Goal: Task Accomplishment & Management: Manage account settings

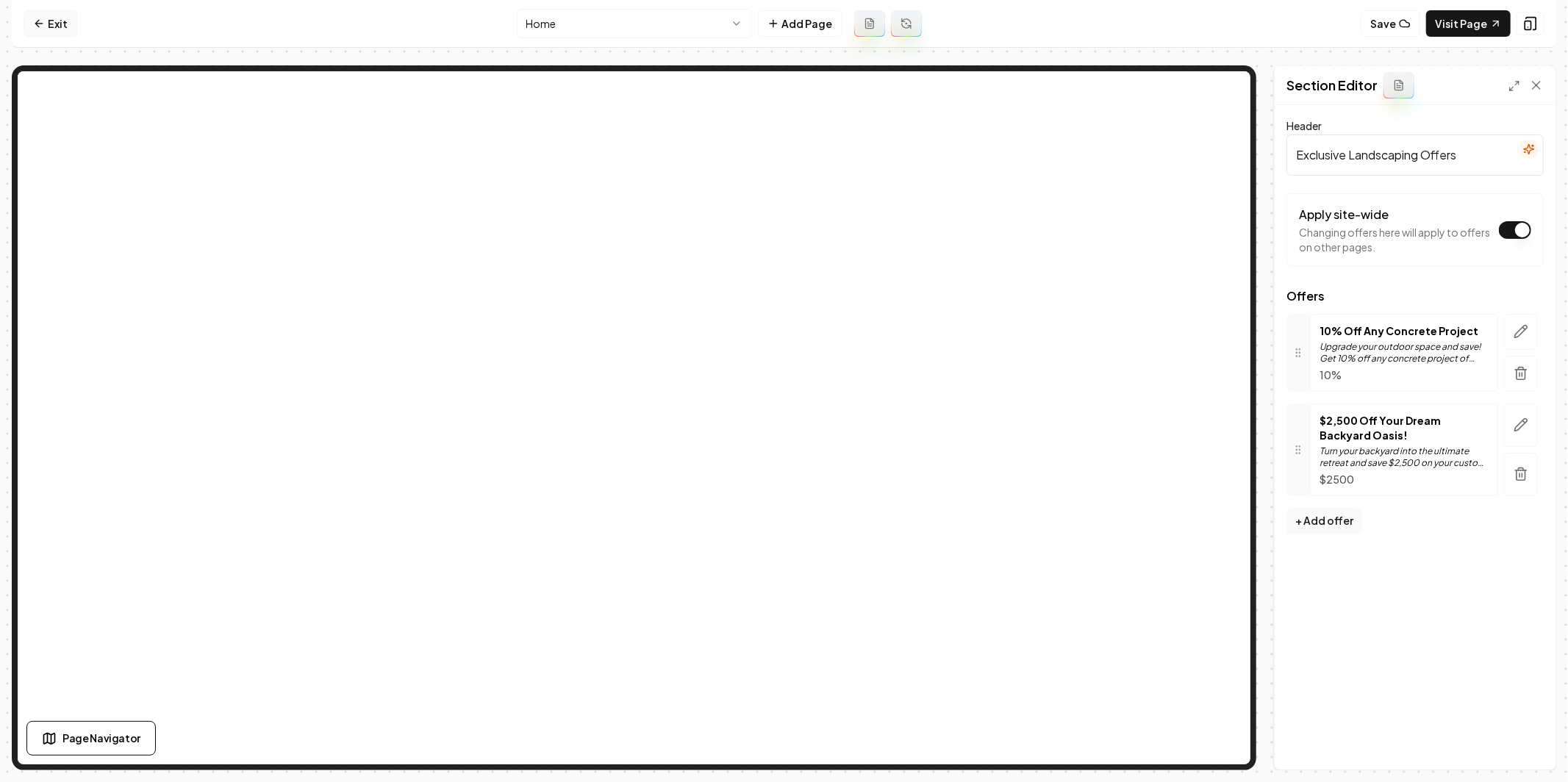
click at [41, 19] on icon at bounding box center [38, 23] width 12 height 12
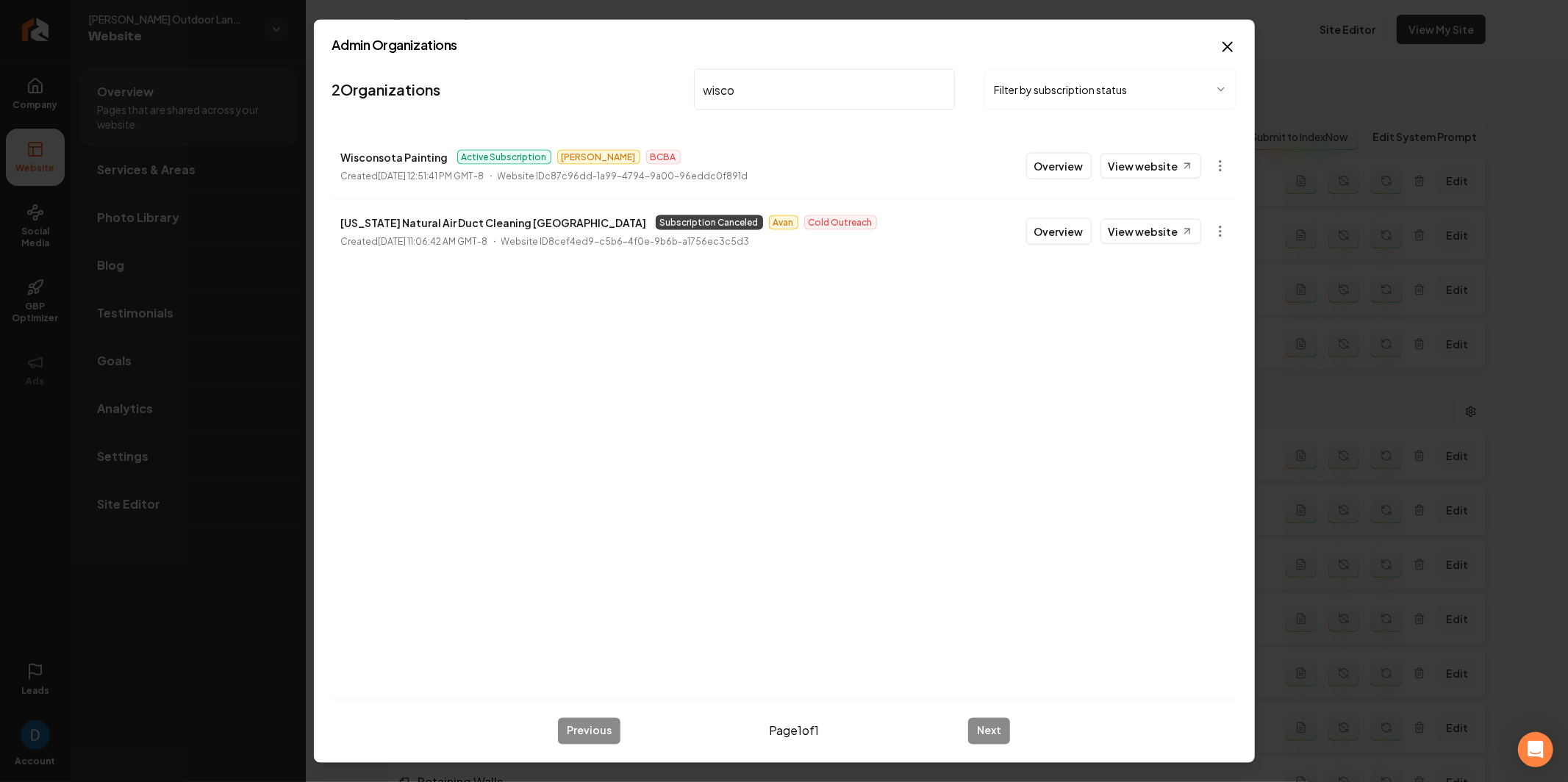
click at [360, 150] on p "Wisconsota Painting" at bounding box center [394, 158] width 108 height 18
copy p "Wisconsota Painting"
click at [889, 89] on input "wisco" at bounding box center [825, 90] width 262 height 41
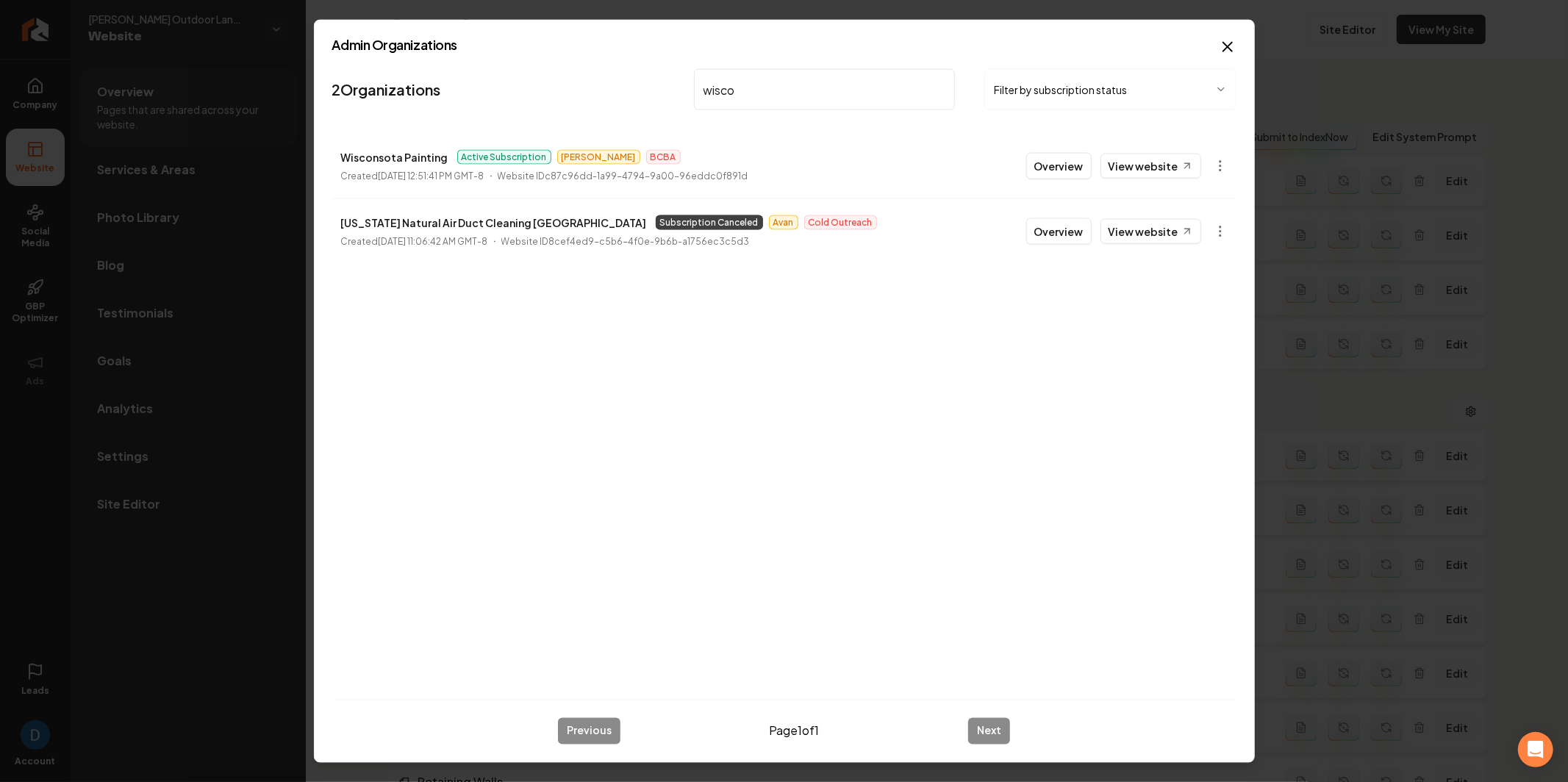
click at [889, 89] on input "wisco" at bounding box center [825, 90] width 262 height 41
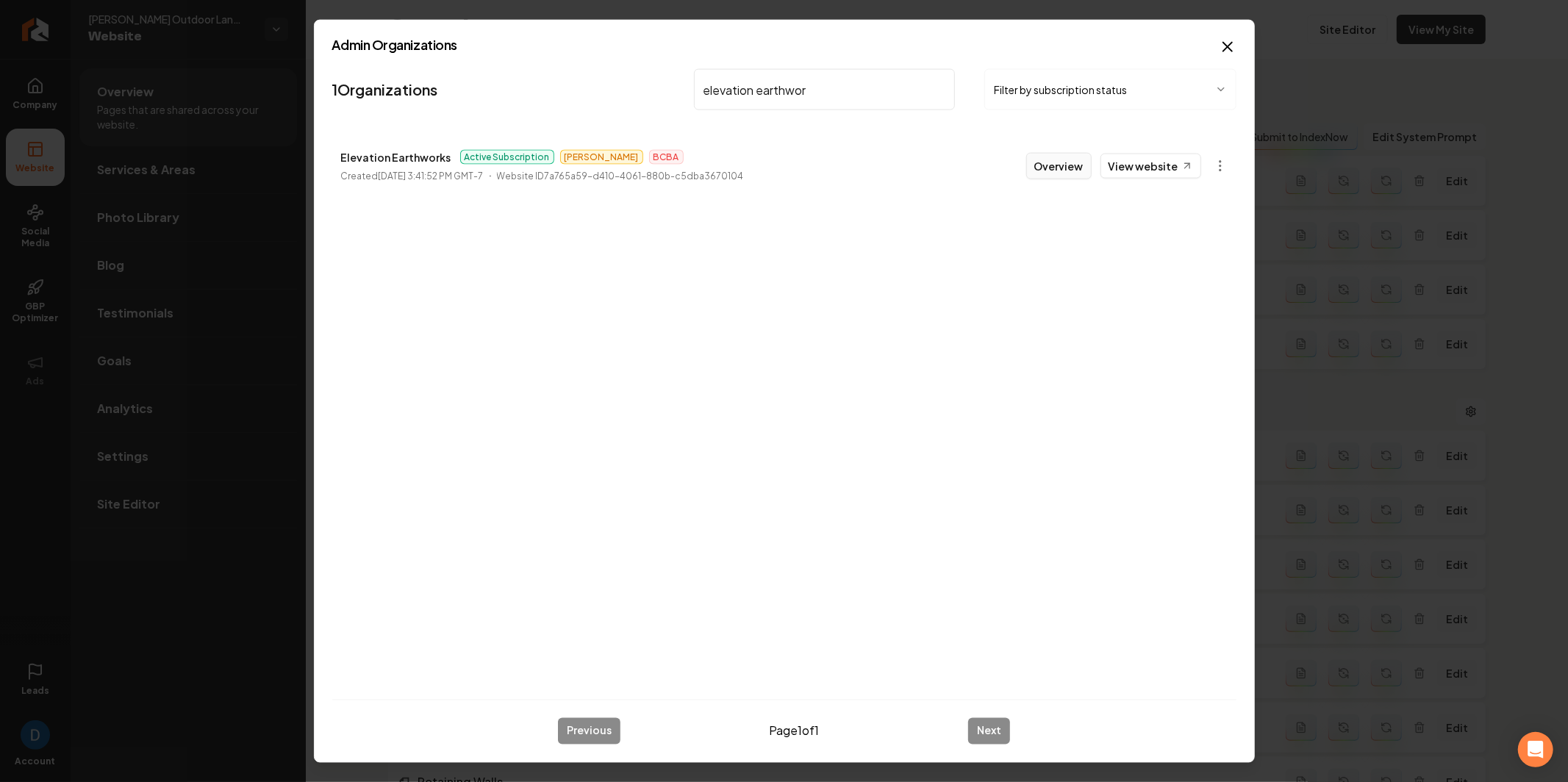
type input "elevation earthwor"
click at [1048, 166] on button "Overview" at bounding box center [1058, 167] width 65 height 27
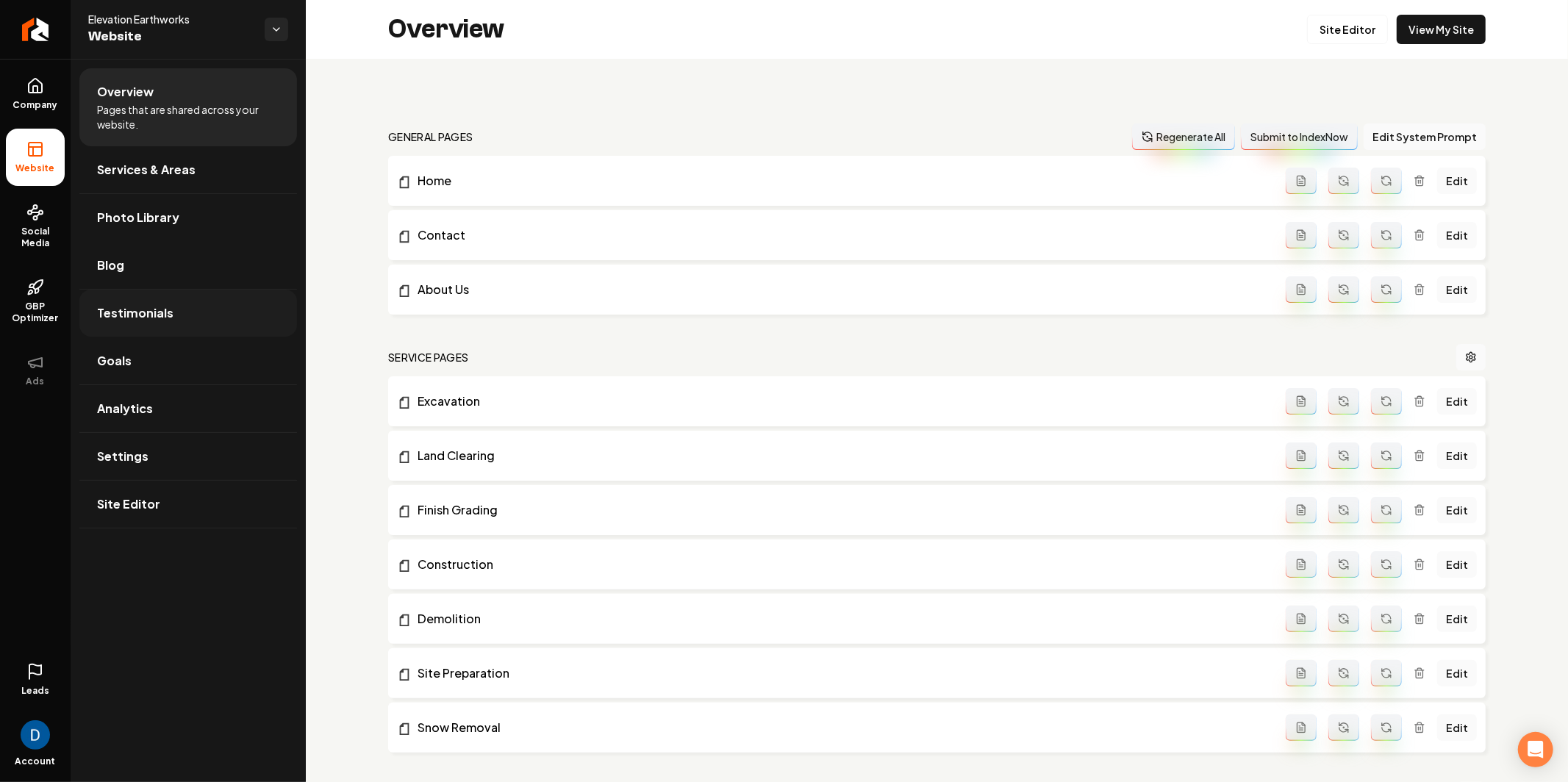
click at [118, 331] on link "Testimonials" at bounding box center [188, 313] width 217 height 47
click at [43, 232] on span "Social Media" at bounding box center [36, 237] width 59 height 23
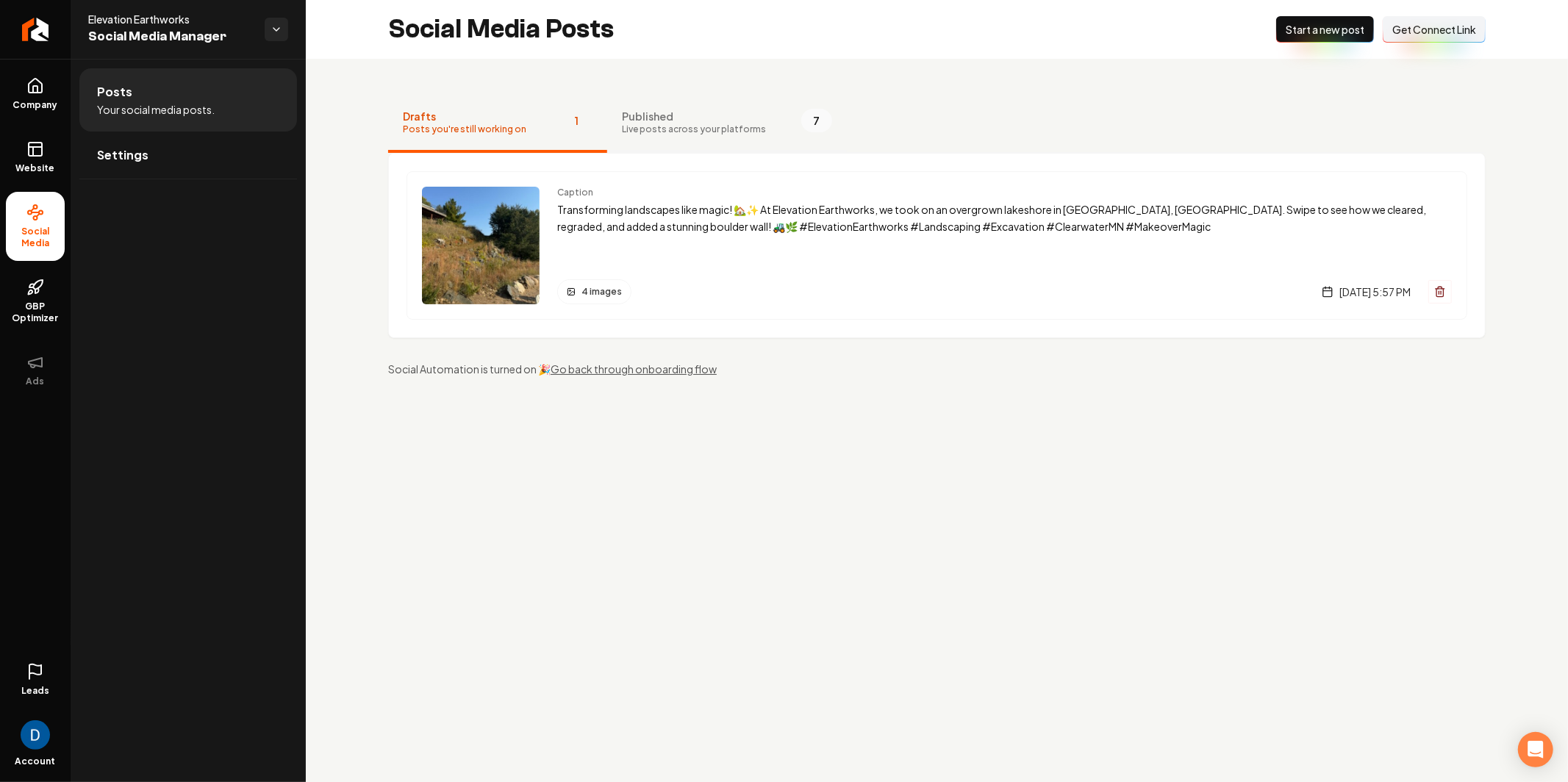
click at [705, 121] on span "Published" at bounding box center [694, 116] width 144 height 15
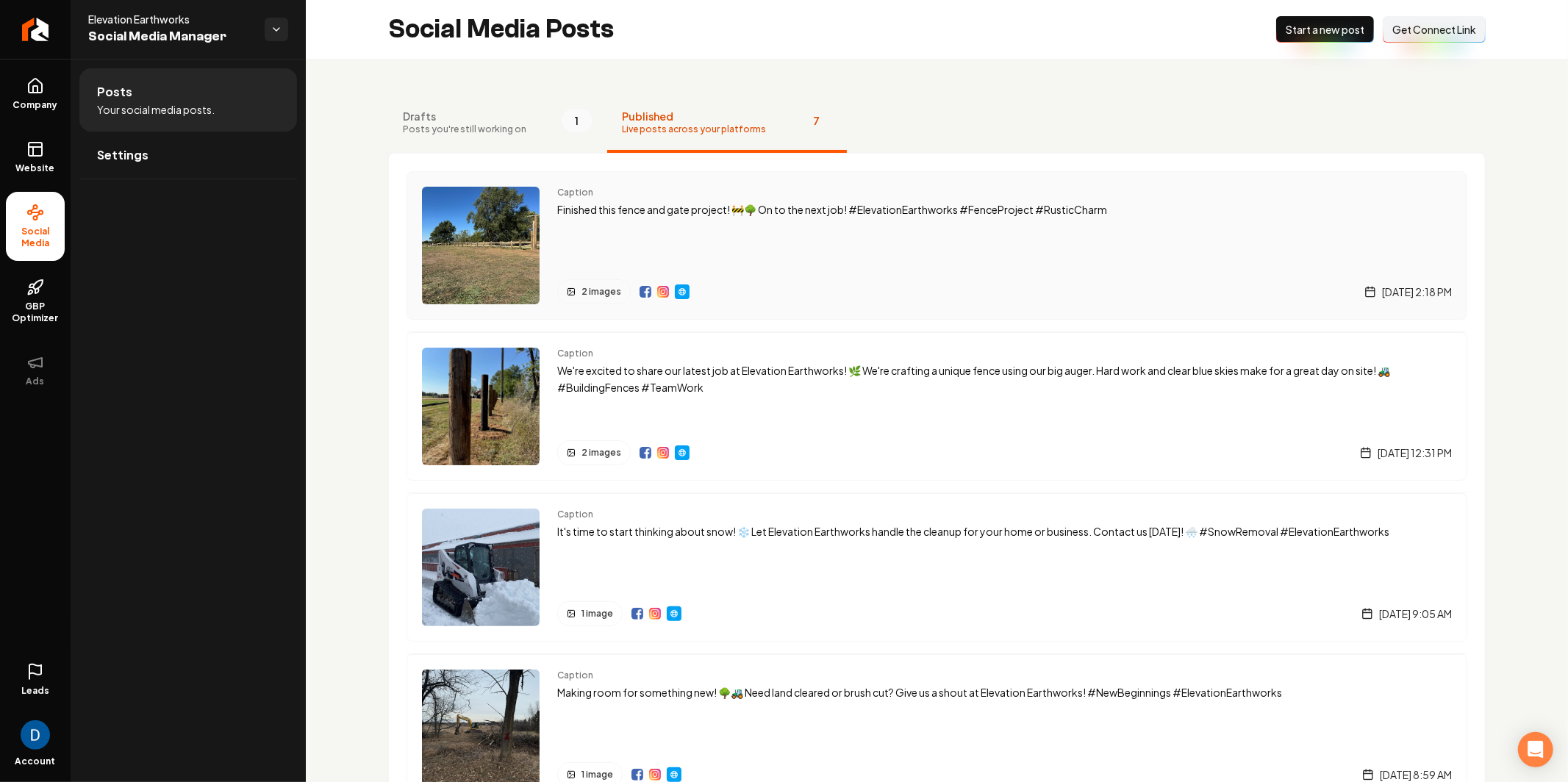
click at [743, 230] on div "Caption Finished this fence and gate project! 🚧🌳 On to the next job! #Elevation…" at bounding box center [1004, 246] width 895 height 118
click at [662, 292] on img "Main content area" at bounding box center [662, 291] width 12 height 12
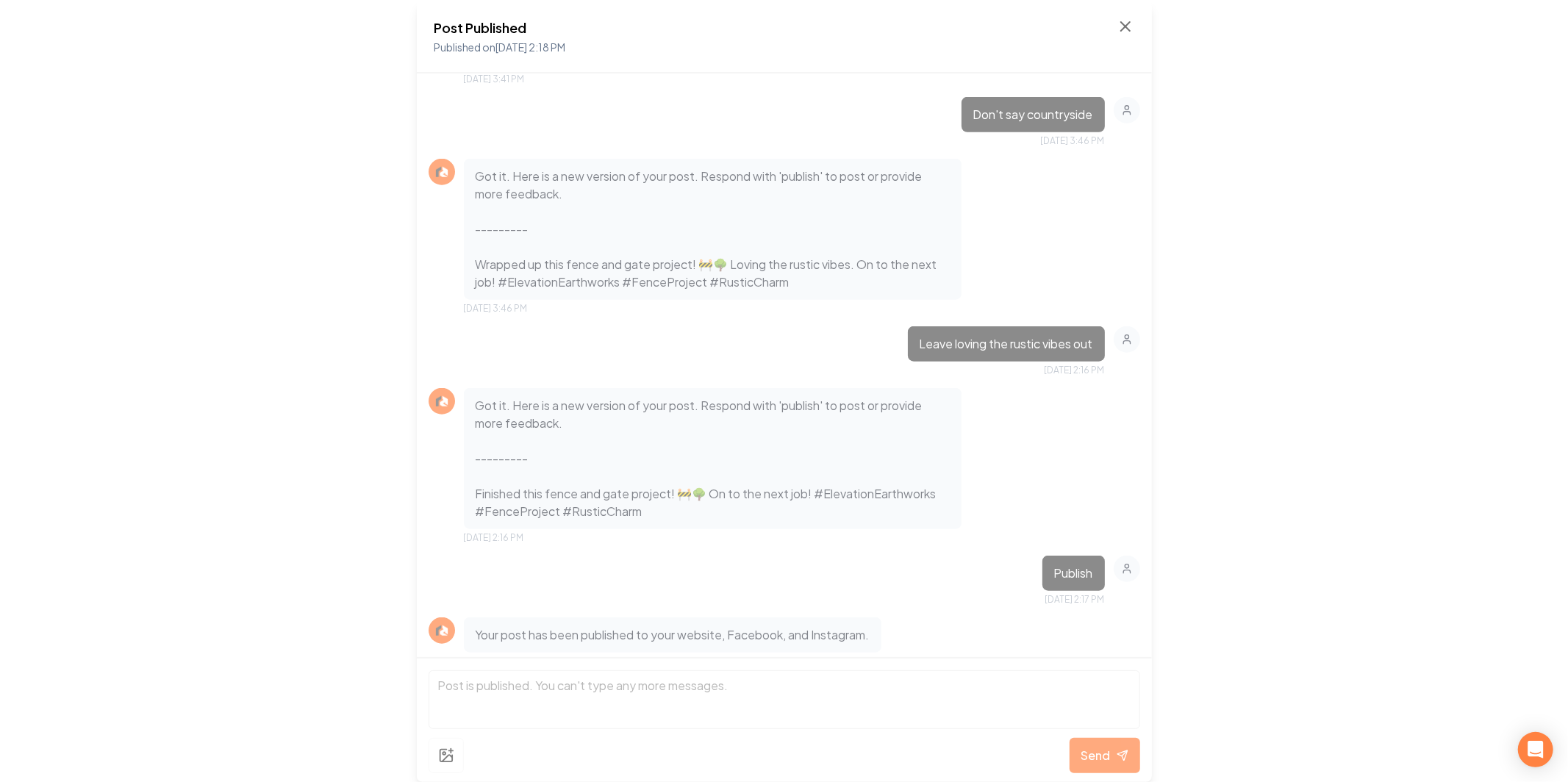
scroll to position [1133, 0]
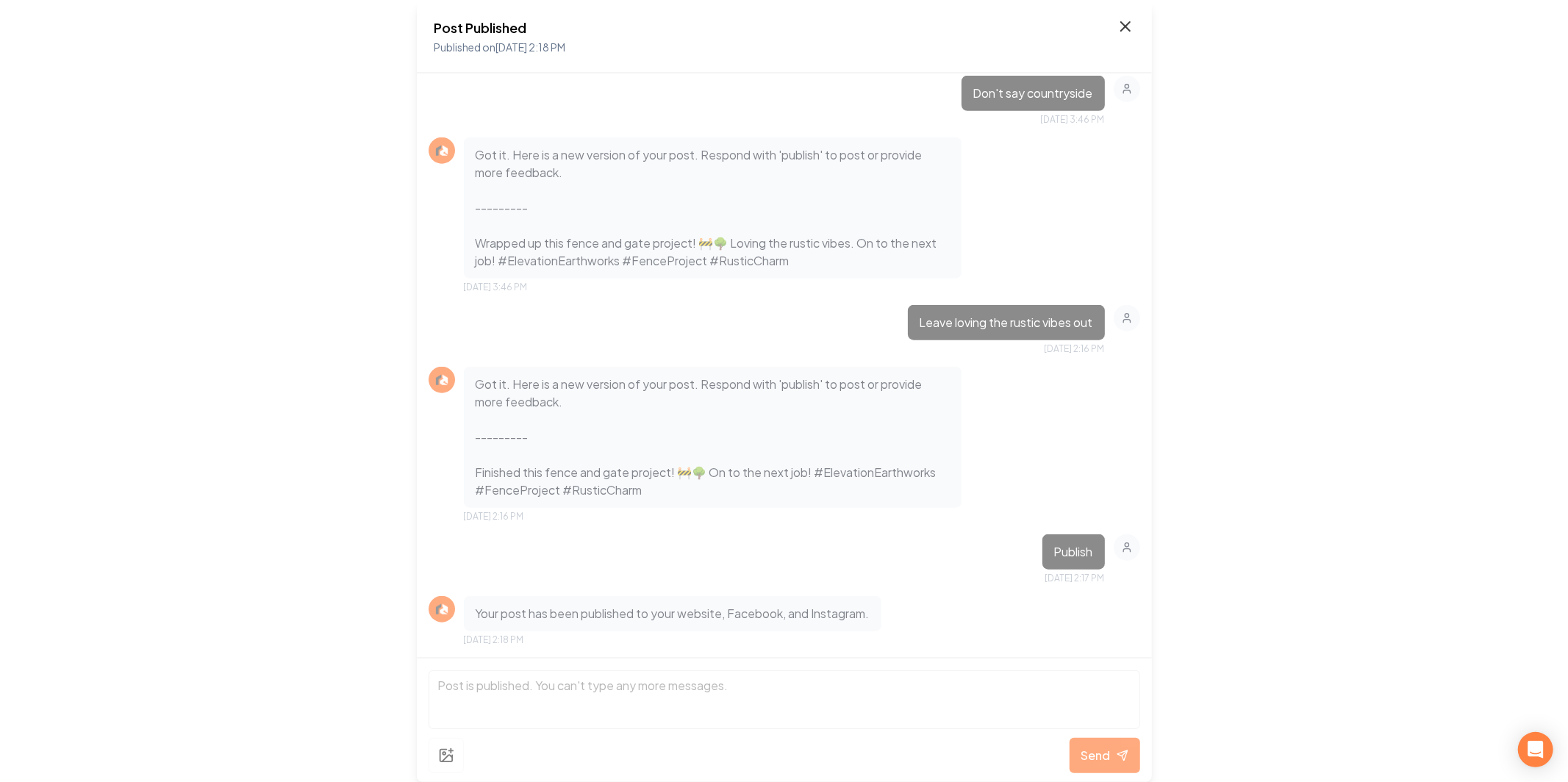
click at [1133, 29] on icon at bounding box center [1125, 27] width 18 height 18
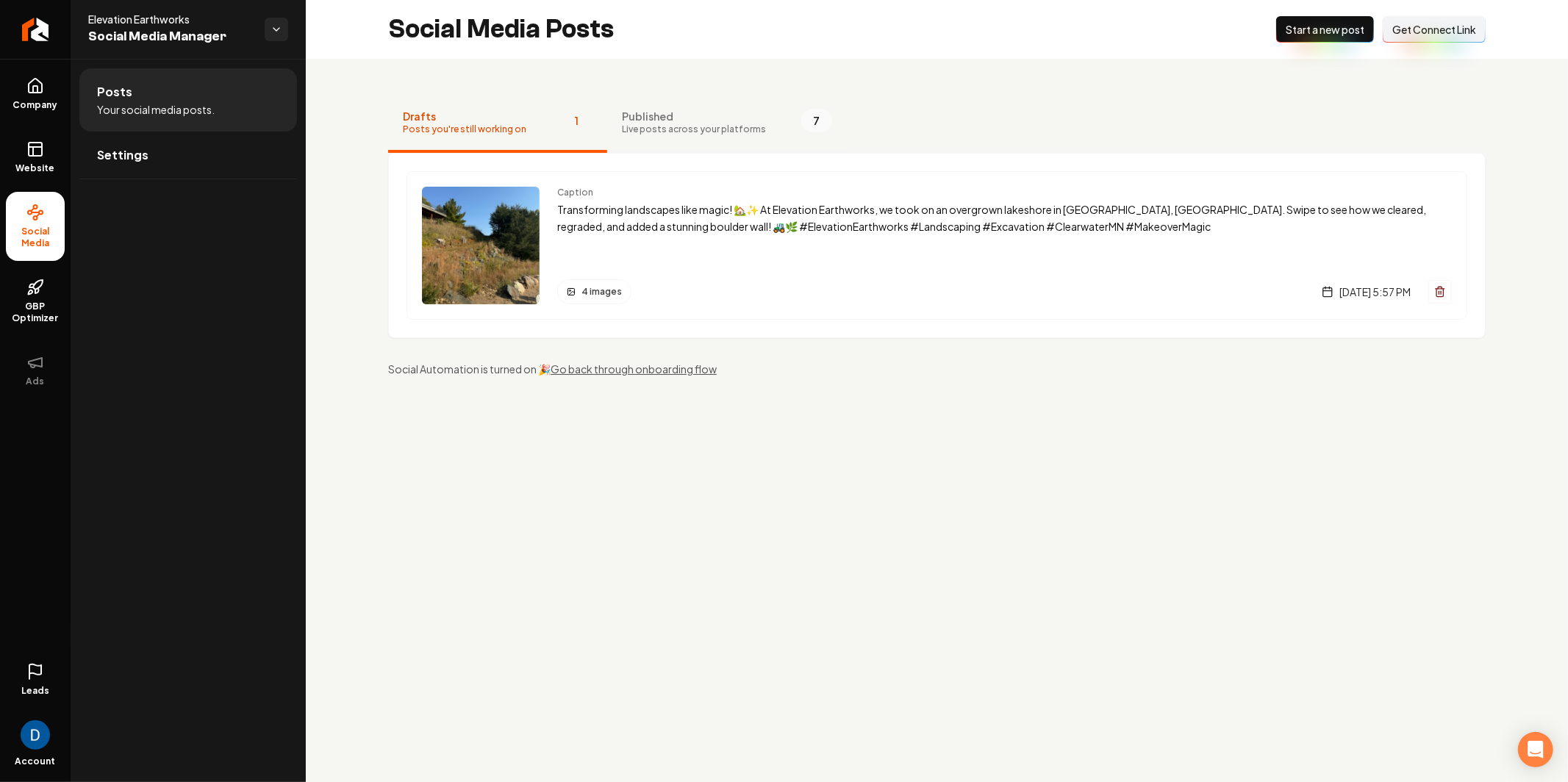
click at [607, 126] on button "Published Live posts across your platforms 7" at bounding box center [727, 124] width 240 height 59
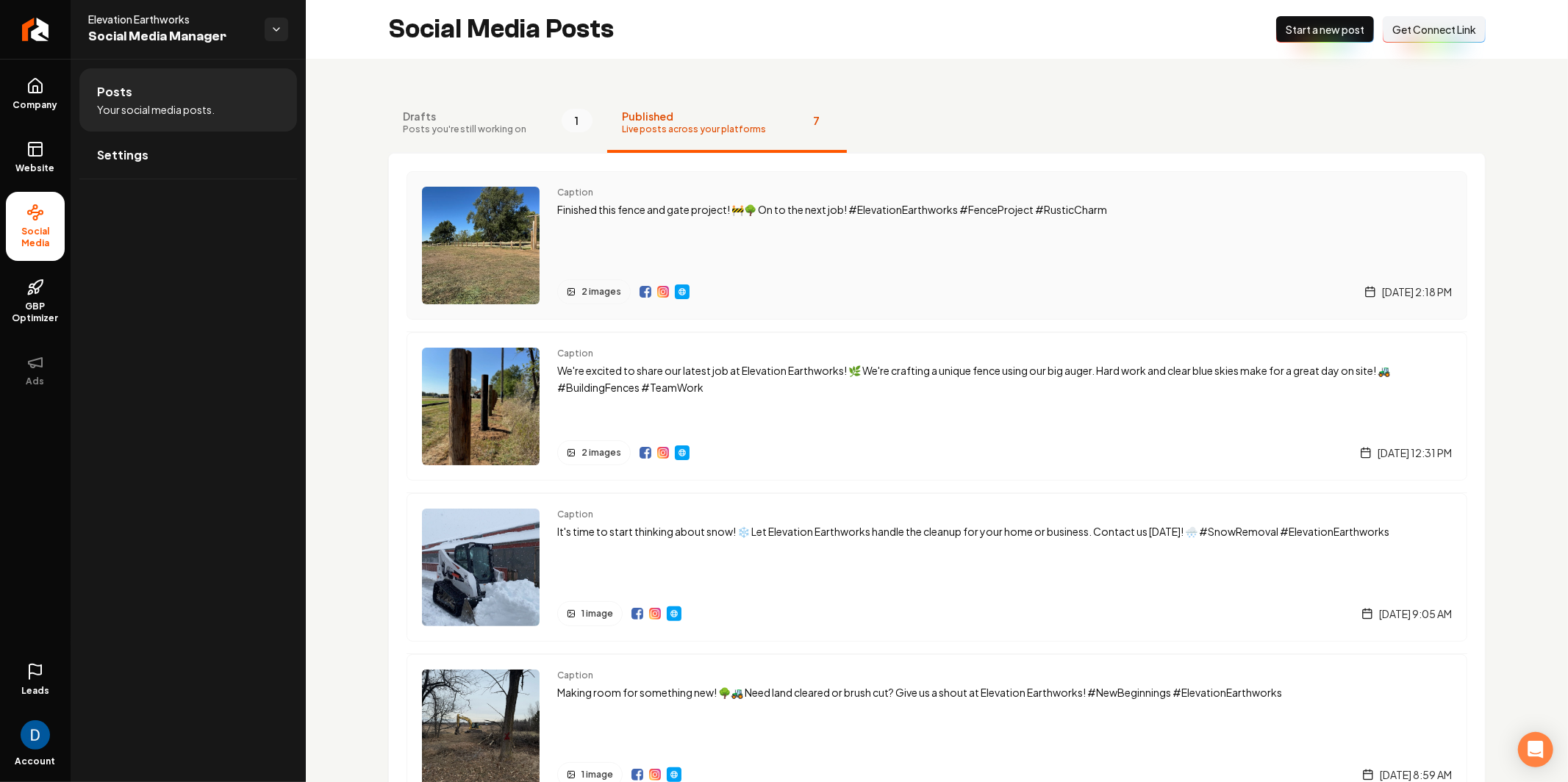
click at [679, 289] on img "Main content area" at bounding box center [681, 291] width 12 height 12
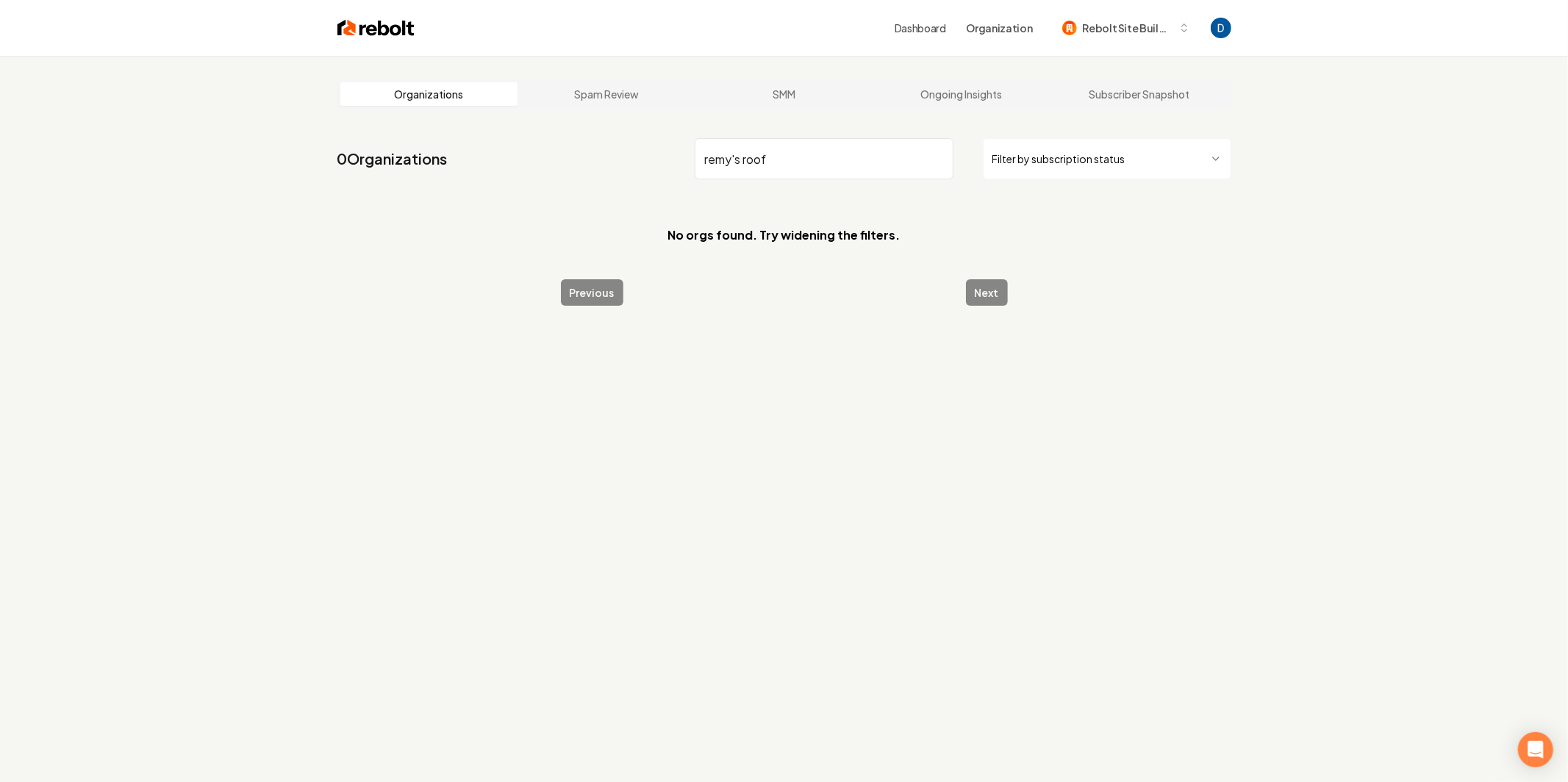
click at [727, 158] on input "remy's roof" at bounding box center [824, 159] width 259 height 41
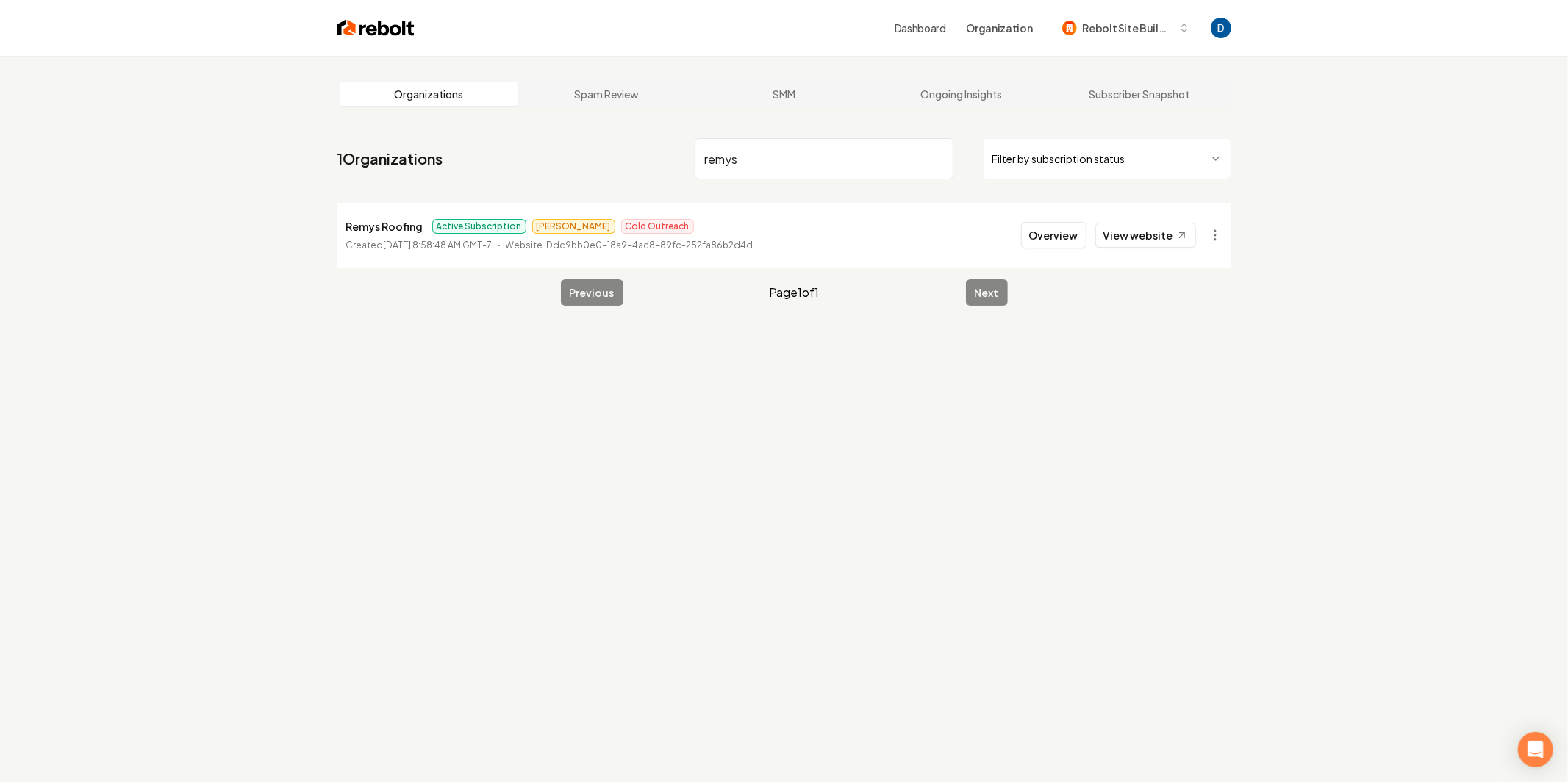
click at [375, 232] on p "Remys Roofing" at bounding box center [385, 226] width 77 height 18
copy p "Remys Roofing"
click at [795, 157] on input "remys" at bounding box center [824, 159] width 259 height 41
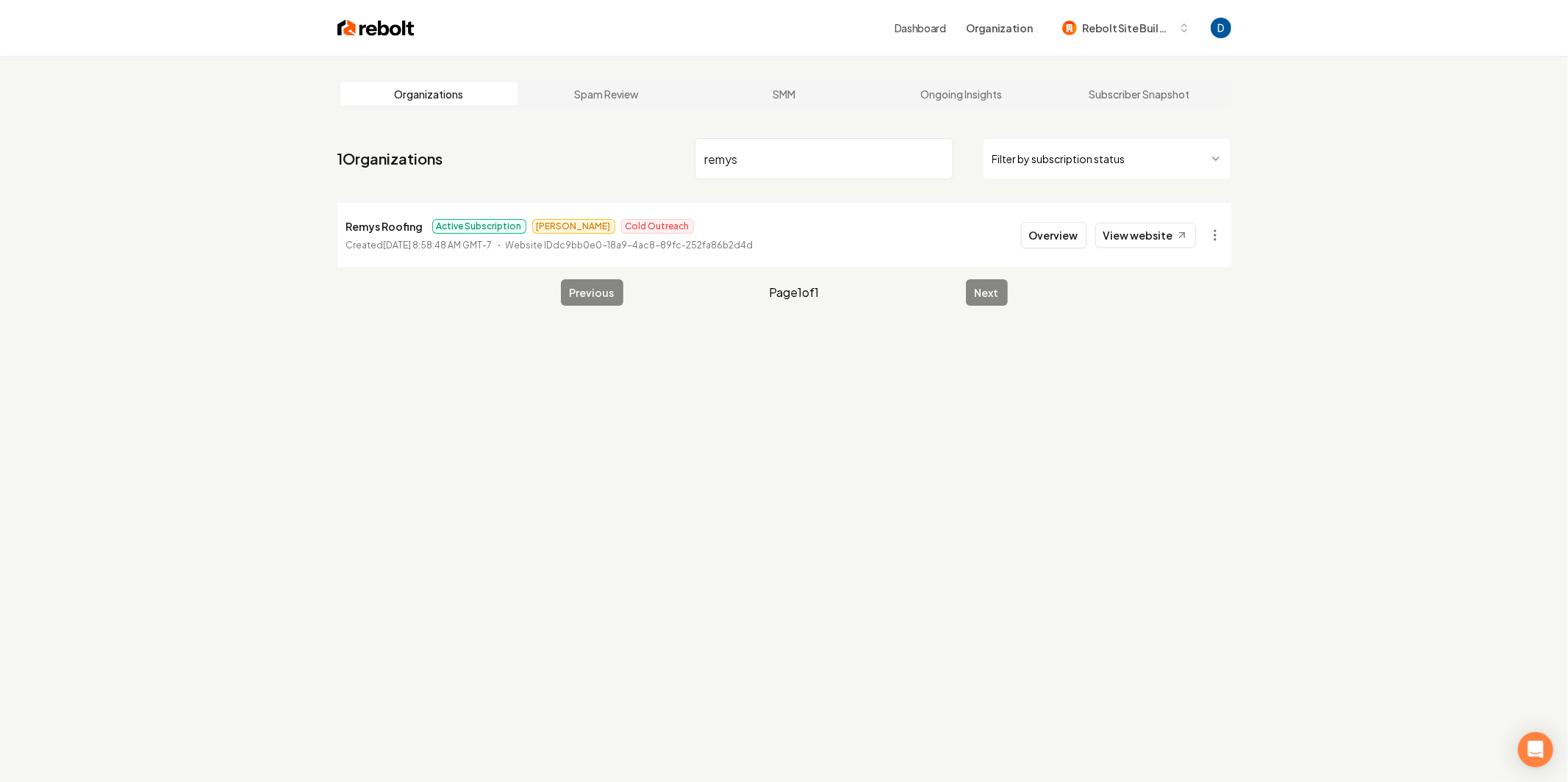
click at [795, 157] on input "remys" at bounding box center [824, 159] width 259 height 41
paste input "Ryno Plumbing"
click at [389, 225] on p "Ryno Plumbing LLC" at bounding box center [395, 226] width 99 height 18
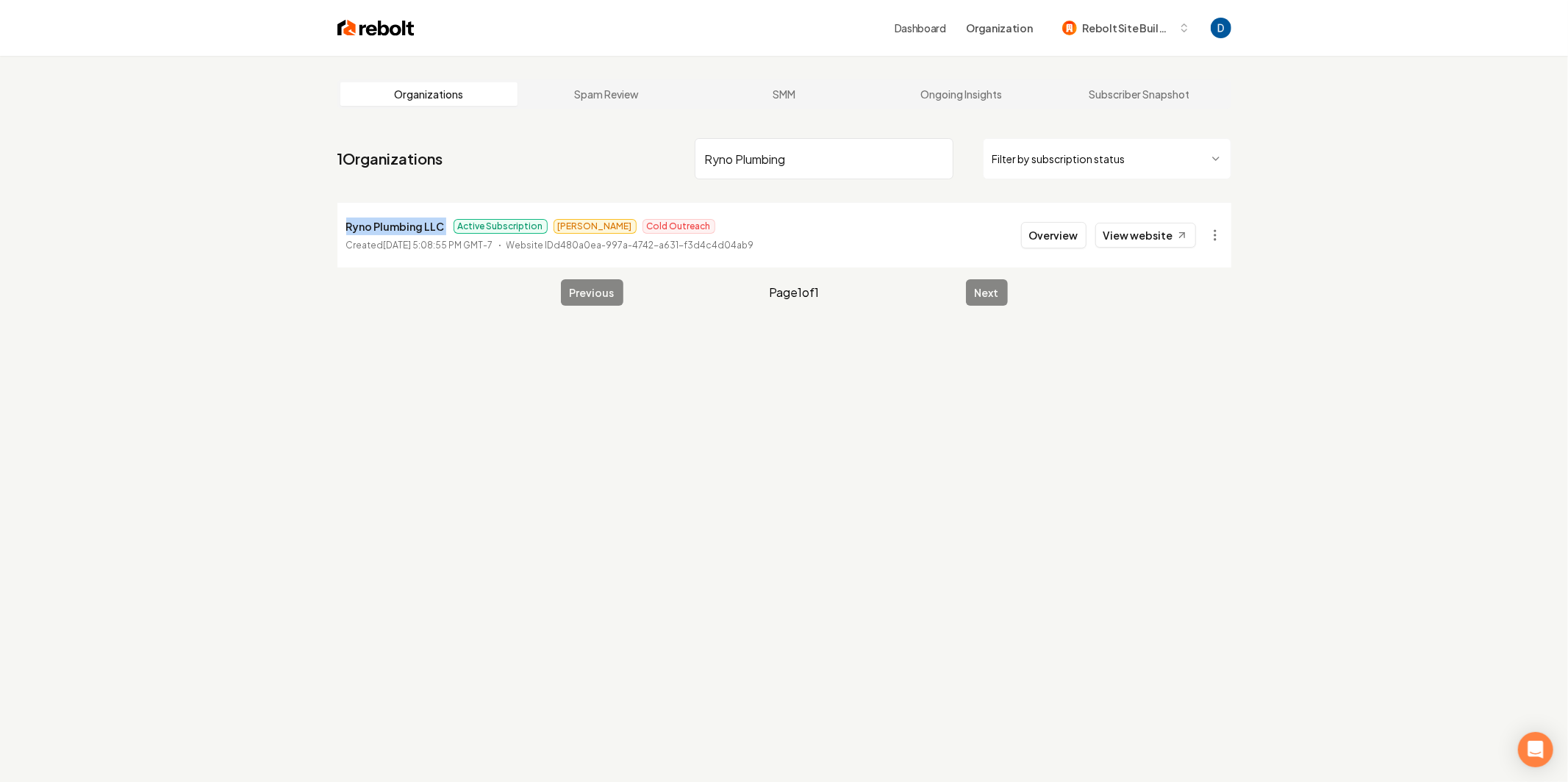
click at [389, 225] on p "Ryno Plumbing LLC" at bounding box center [395, 226] width 99 height 18
copy p "Ryno Plumbing LLC"
click at [767, 162] on input "Ryno Plumbing" at bounding box center [824, 159] width 259 height 41
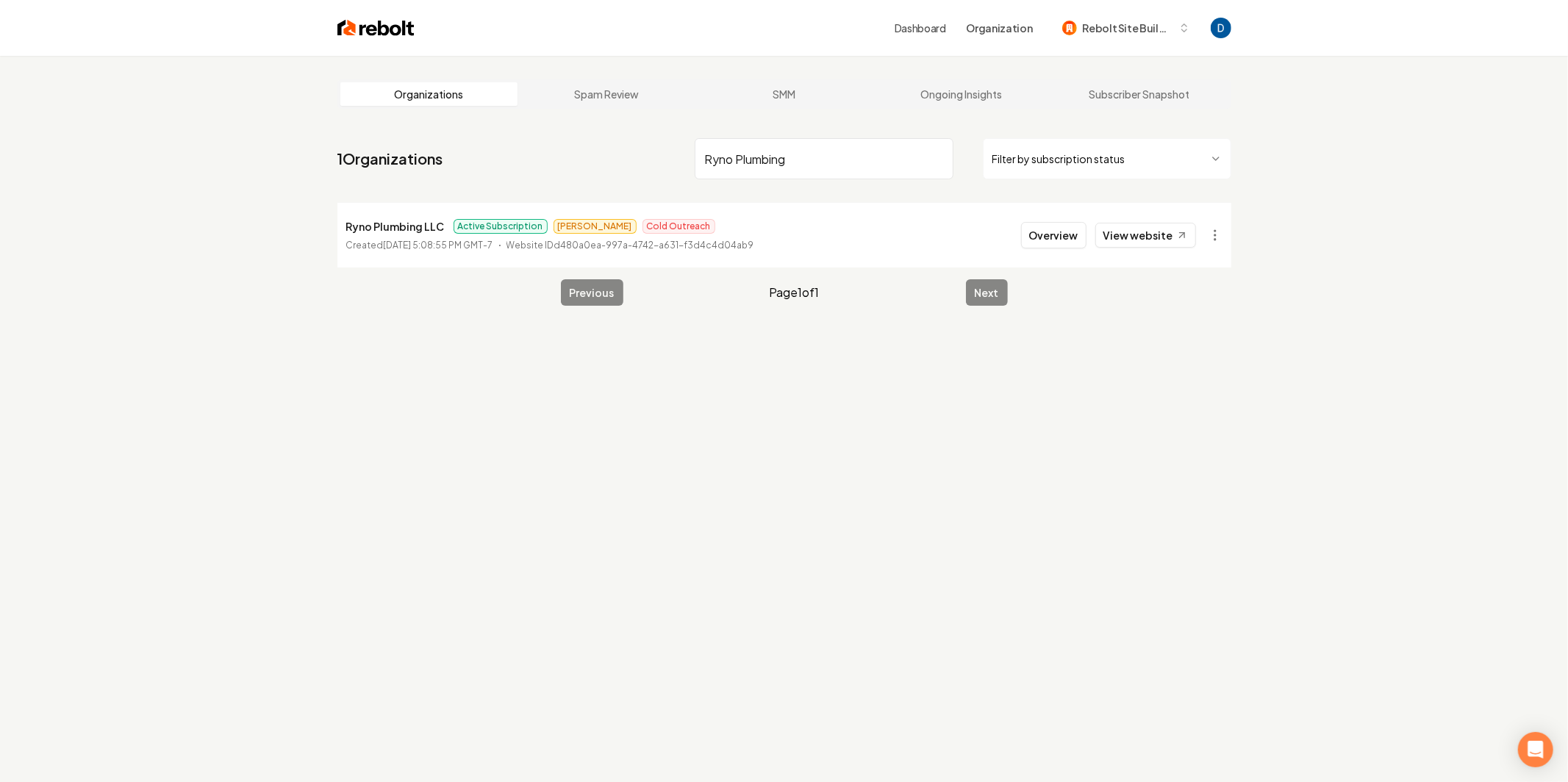
click at [767, 162] on input "Ryno Plumbing" at bounding box center [824, 159] width 259 height 41
type input "a&a"
click at [1044, 235] on button "Overview" at bounding box center [1053, 235] width 65 height 27
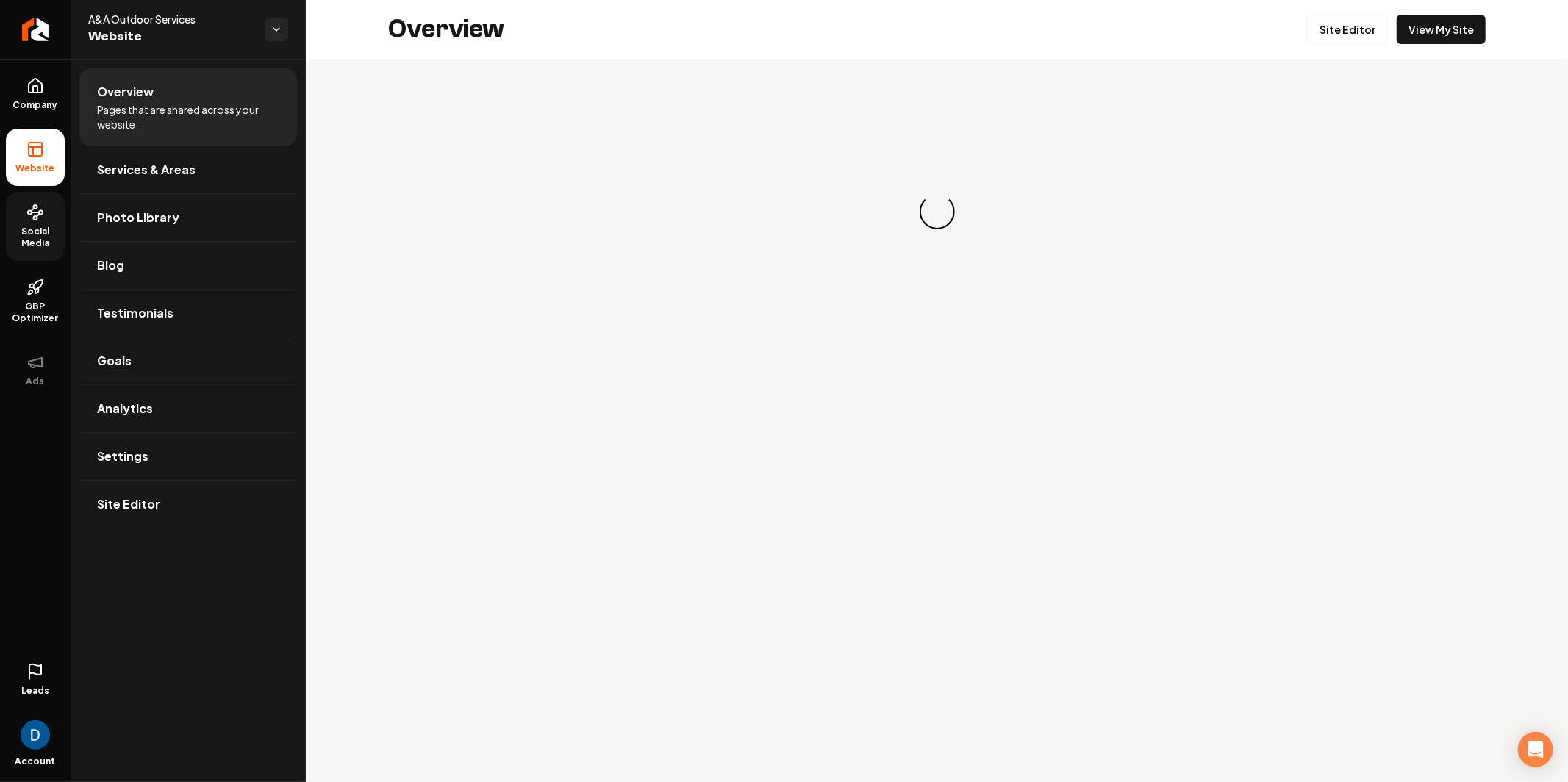
click at [33, 220] on icon at bounding box center [36, 213] width 18 height 18
